Goal: Find specific page/section: Find specific page/section

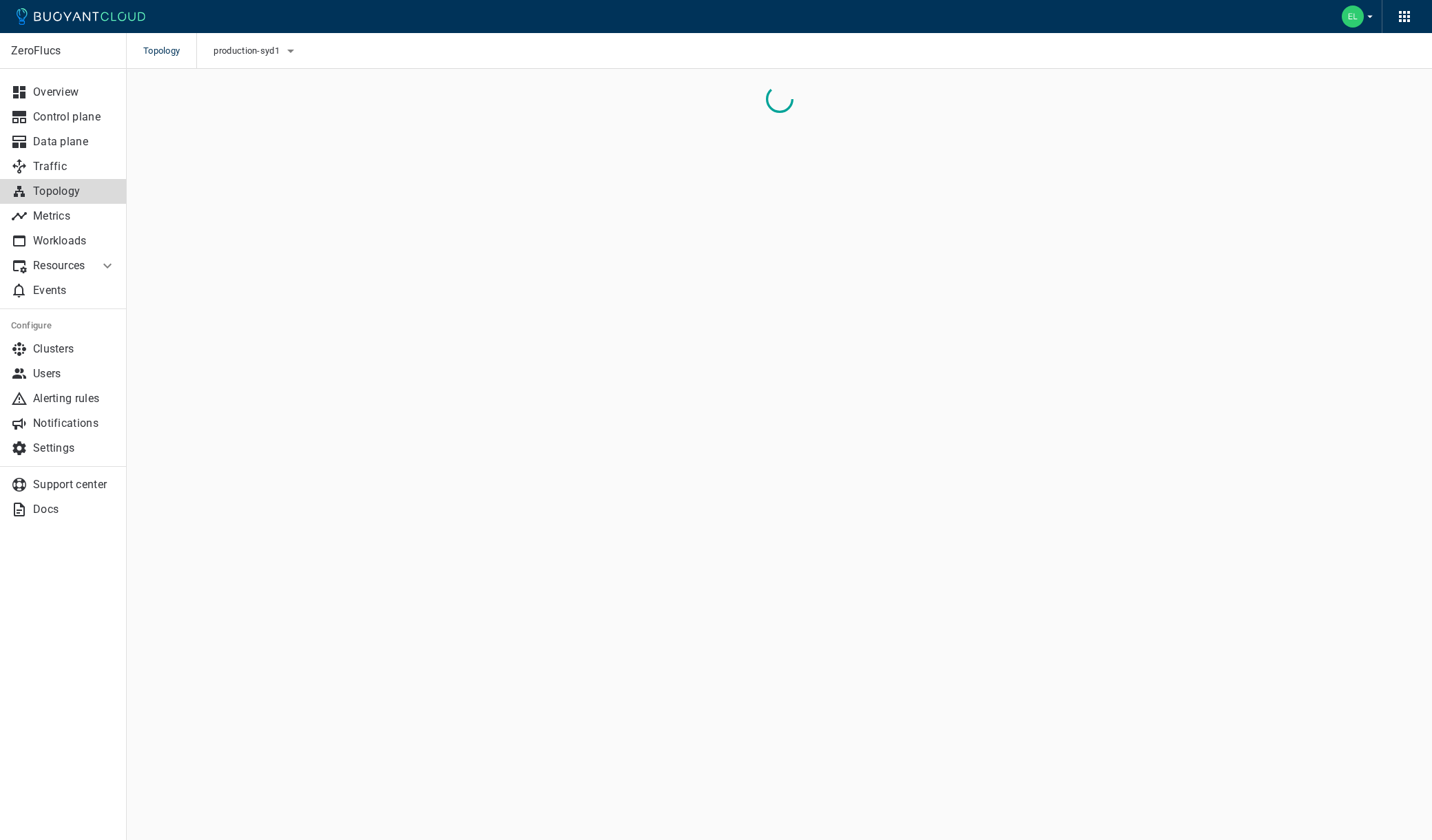
click at [206, 19] on div at bounding box center [710, 11] width 1410 height 44
click at [62, 196] on p "Topology" at bounding box center [75, 191] width 83 height 14
click at [276, 58] on button "production-syd1" at bounding box center [256, 50] width 85 height 20
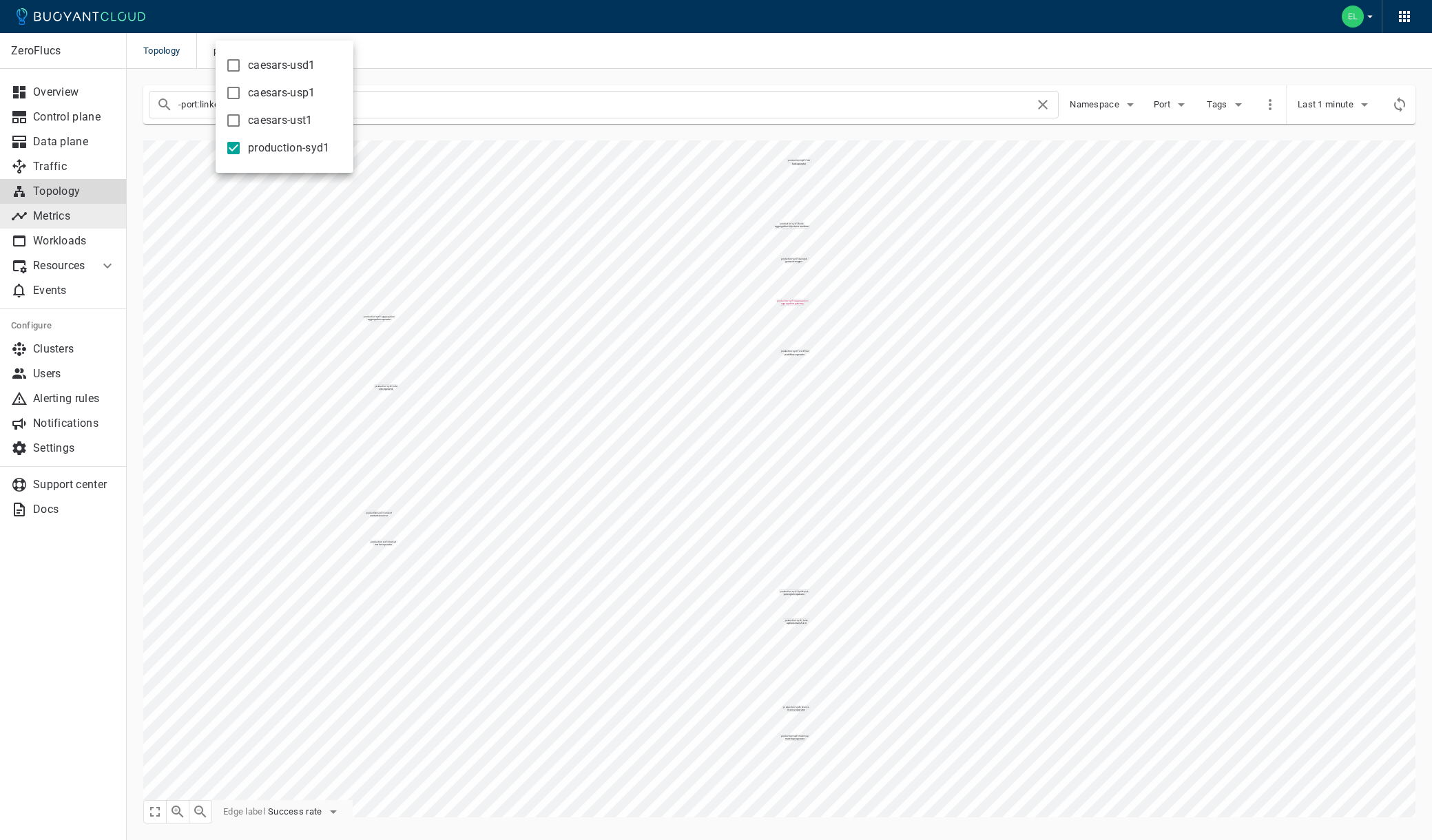
drag, startPoint x: 70, startPoint y: 225, endPoint x: 60, endPoint y: 218, distance: 12.2
click at [69, 225] on div at bounding box center [716, 420] width 1432 height 840
click at [60, 218] on p "Metrics" at bounding box center [75, 216] width 83 height 14
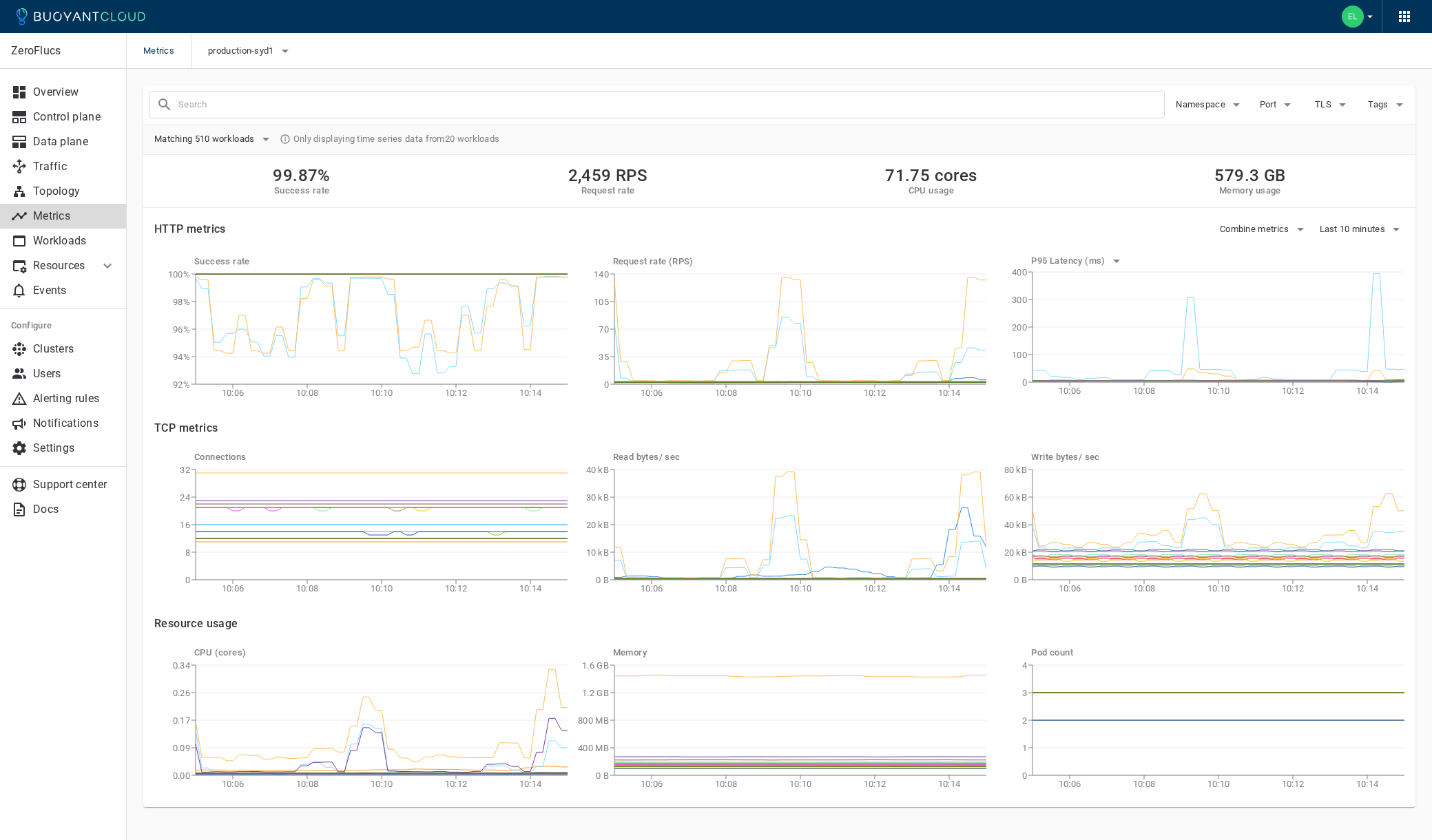
click at [723, 181] on div "99.87% Success rate 2,459 RPS Request rate 71.75 cores CPU usage 579.3 GB Memor…" at bounding box center [779, 181] width 1272 height 53
